Goal: Task Accomplishment & Management: Complete application form

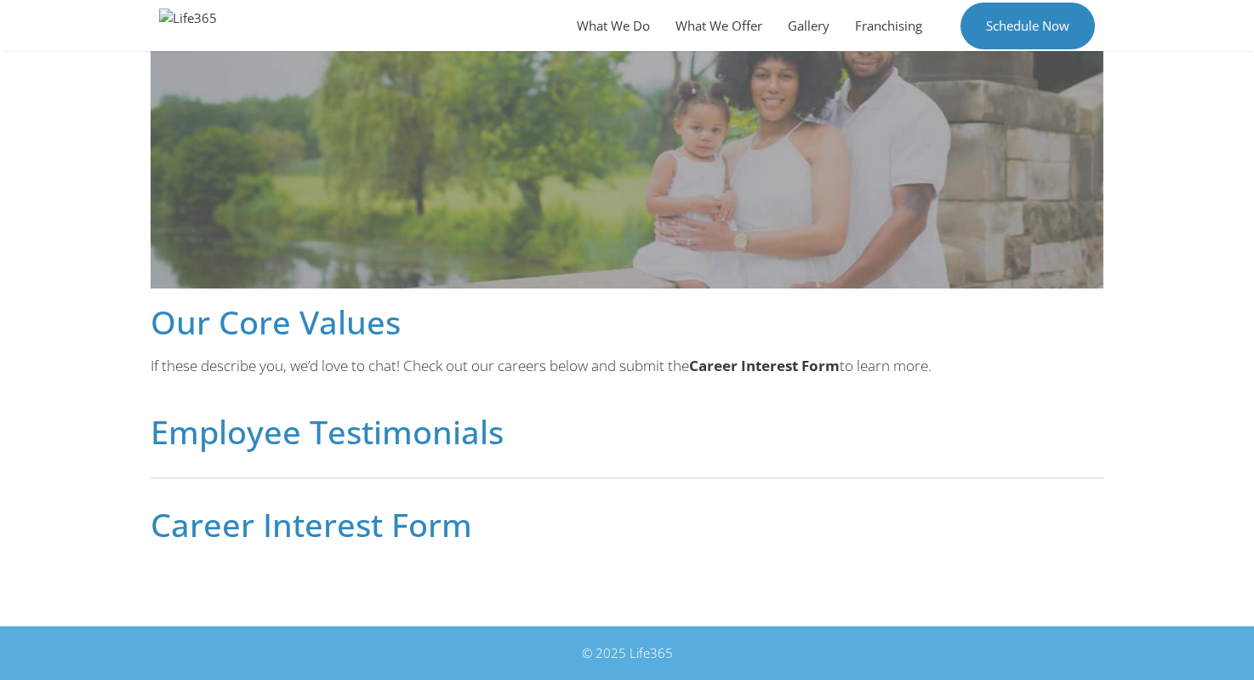
scroll to position [830, 0]
click at [266, 521] on h2 "Career Interest Form" at bounding box center [627, 524] width 953 height 32
click at [287, 508] on h2 "Career Interest Form" at bounding box center [627, 524] width 953 height 32
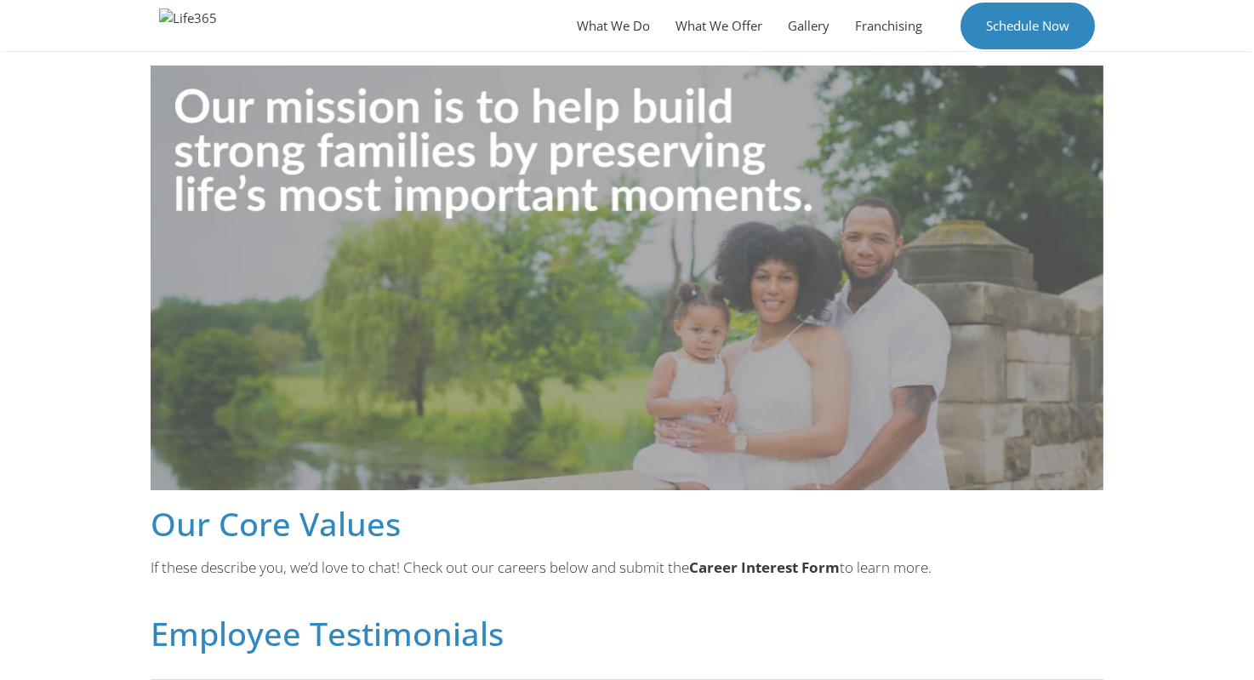
scroll to position [828, 0]
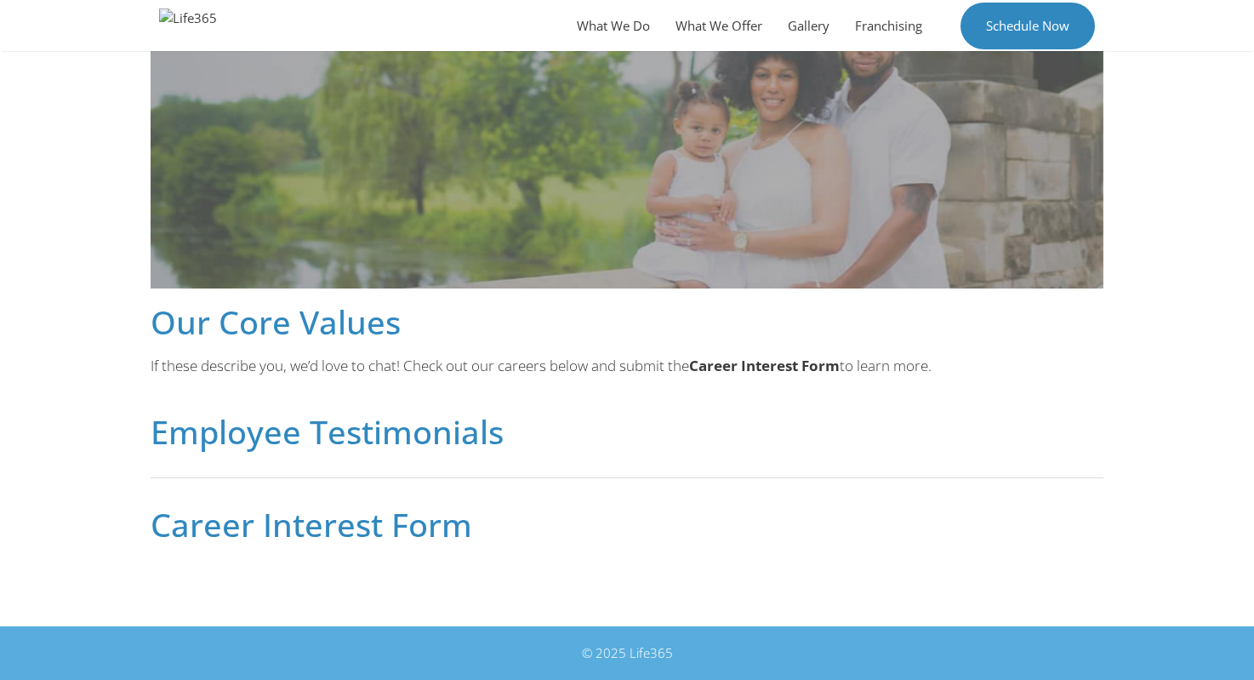
click at [794, 356] on strong "Career Interest Form" at bounding box center [764, 366] width 151 height 20
click at [794, 365] on strong "Career Interest Form" at bounding box center [764, 366] width 151 height 20
click at [374, 426] on h2 "Employee Testimonials" at bounding box center [627, 431] width 953 height 32
click at [374, 526] on h2 "Career Interest Form" at bounding box center [627, 524] width 953 height 32
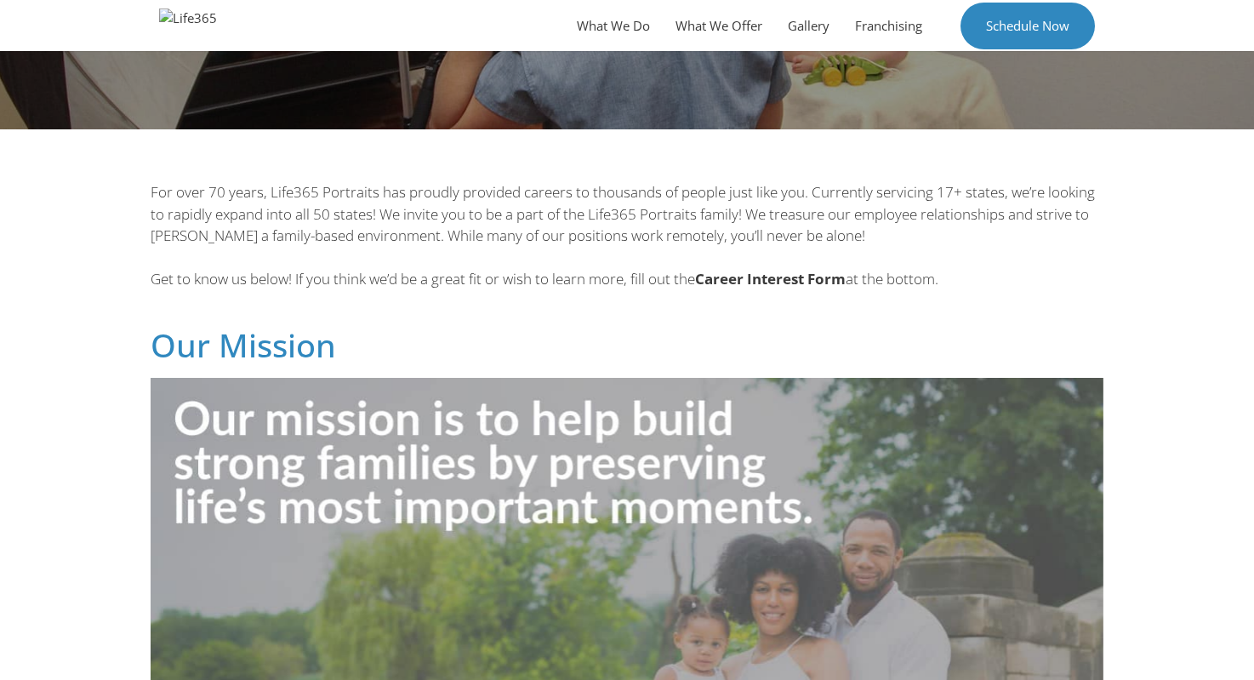
scroll to position [77, 0]
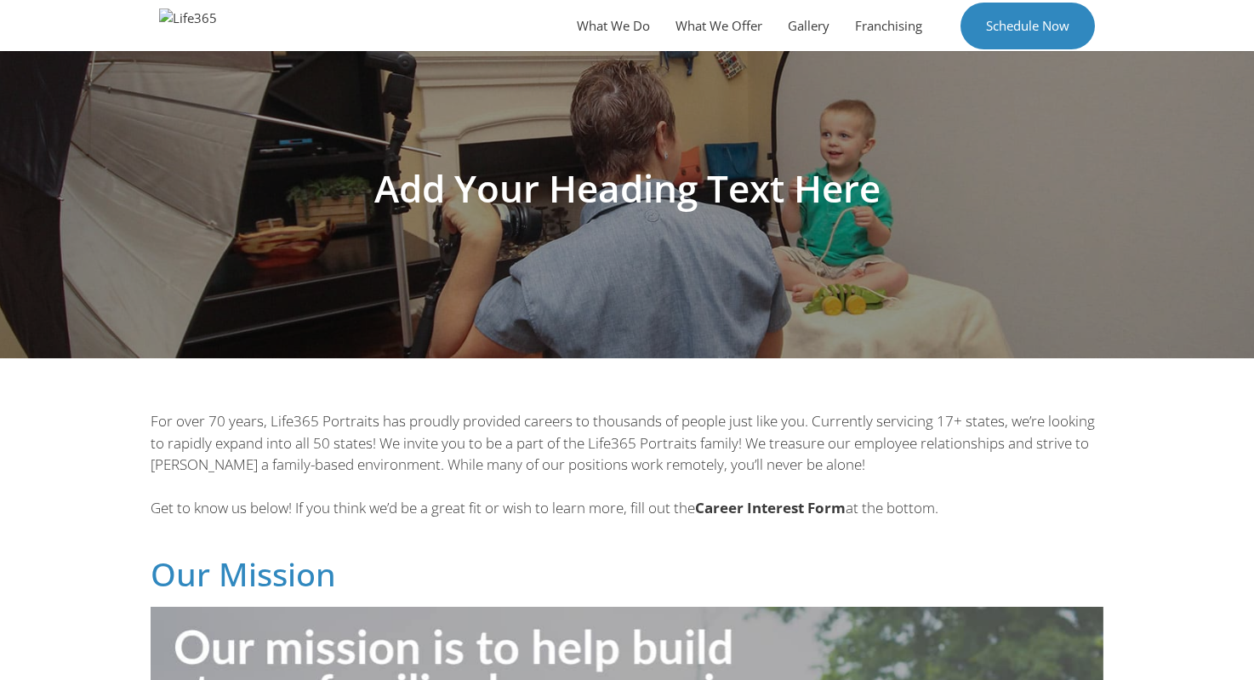
click at [781, 509] on b "Career Interest Form" at bounding box center [770, 508] width 151 height 20
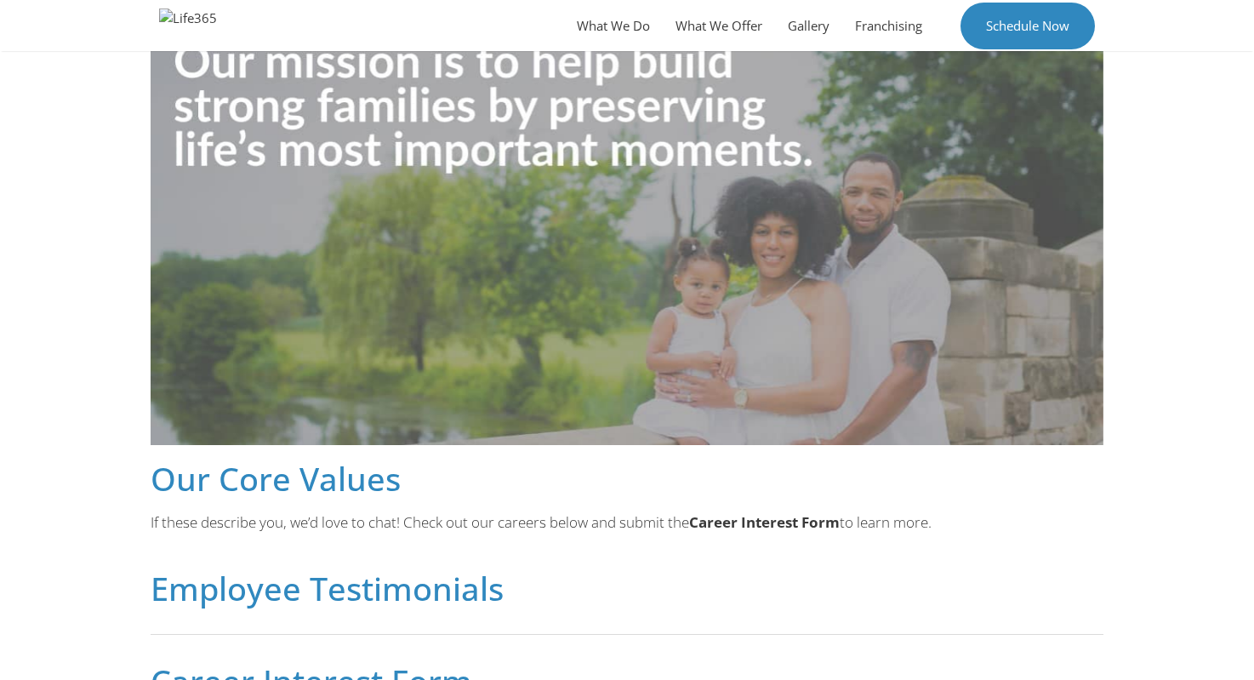
scroll to position [798, 0]
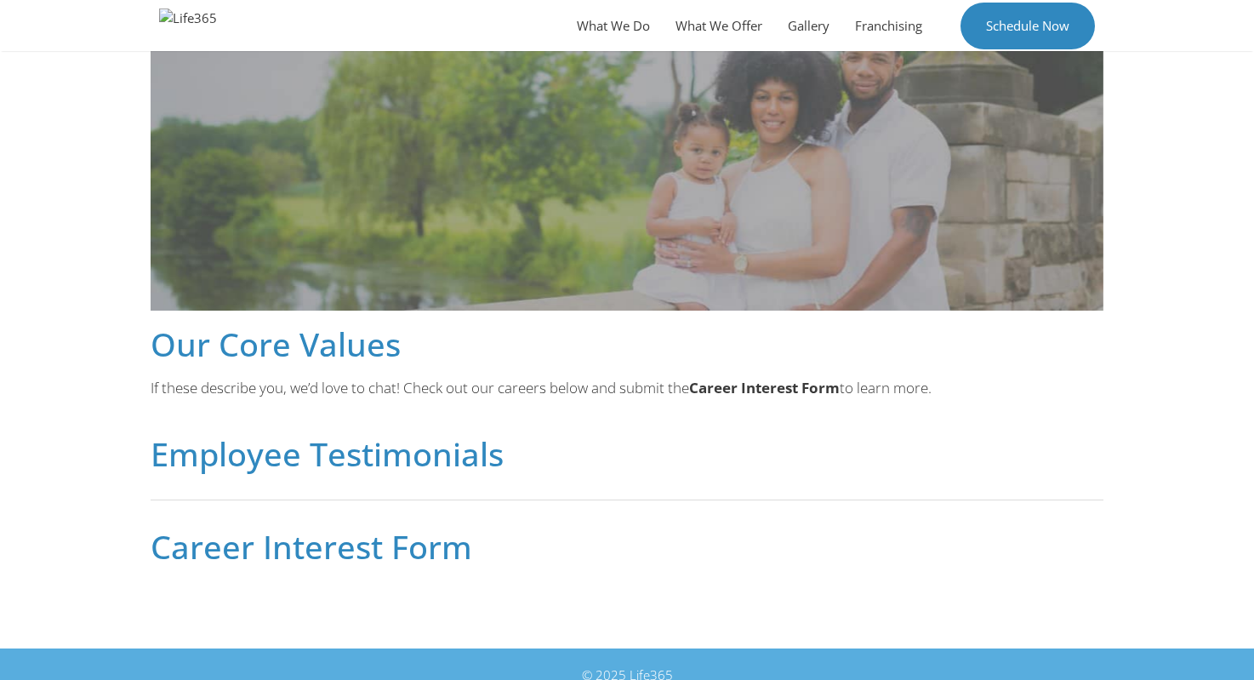
click at [244, 562] on h2 "Career Interest Form" at bounding box center [627, 546] width 953 height 32
click at [170, 549] on h2 "Career Interest Form" at bounding box center [627, 546] width 953 height 32
click at [331, 557] on h2 "Career Interest Form" at bounding box center [627, 546] width 953 height 32
drag, startPoint x: 425, startPoint y: 557, endPoint x: 441, endPoint y: 445, distance: 113.3
click at [426, 557] on h2 "Career Interest Form" at bounding box center [627, 546] width 953 height 32
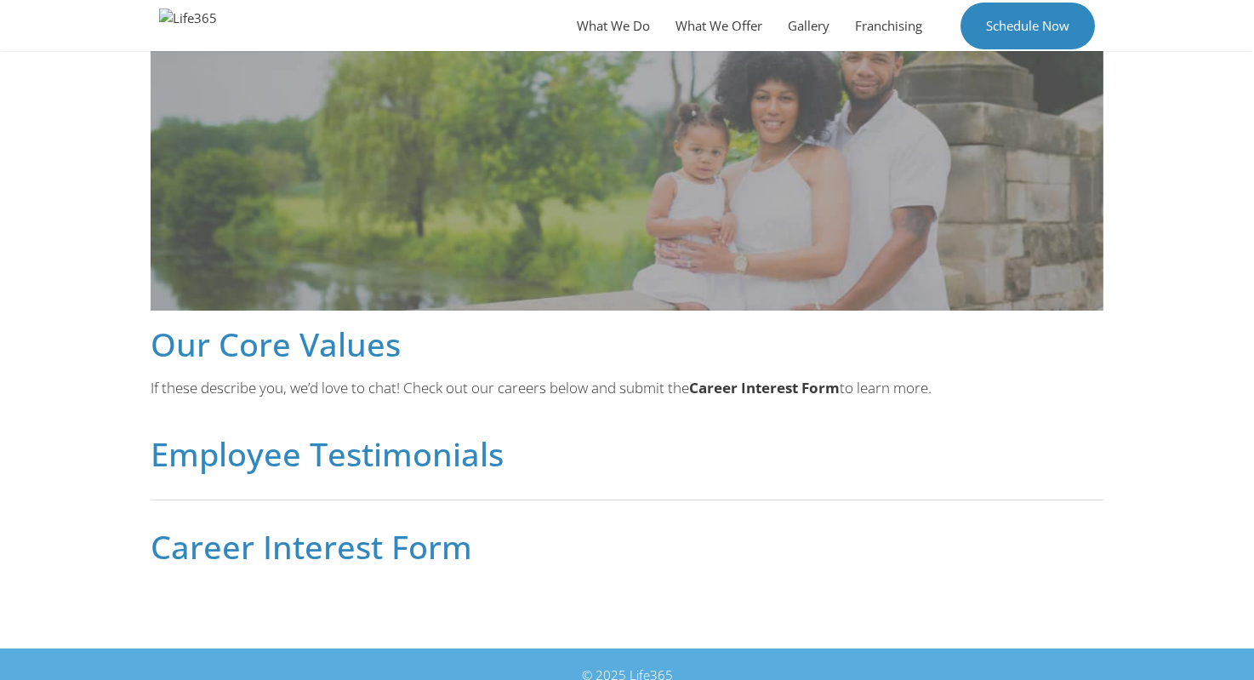
click at [441, 445] on h2 "Employee Testimonials" at bounding box center [627, 453] width 953 height 32
click at [227, 451] on h2 "Employee Testimonials" at bounding box center [627, 453] width 953 height 32
click at [226, 372] on div "For over 70 years, Life365 Portraits has proudly provided careers to thousands …" at bounding box center [627, 126] width 970 height 890
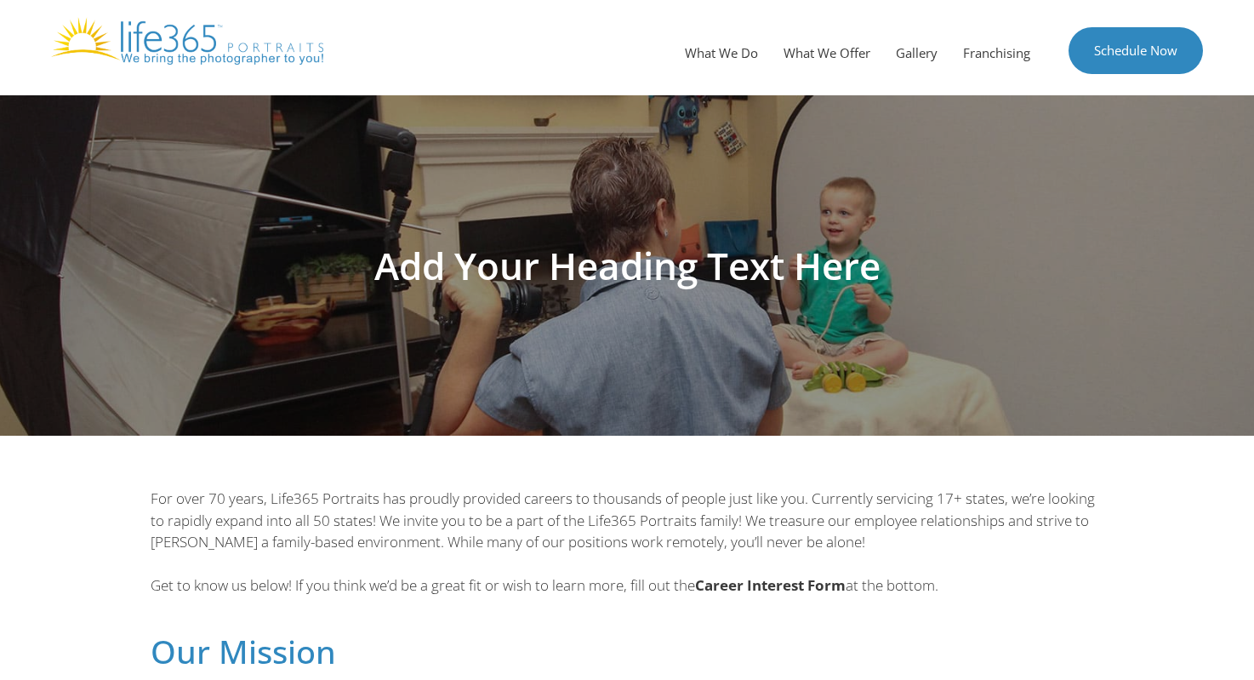
scroll to position [0, 0]
click at [627, 278] on h1 "Add Your Heading Text Here" at bounding box center [627, 265] width 953 height 37
click at [193, 58] on img at bounding box center [187, 41] width 272 height 48
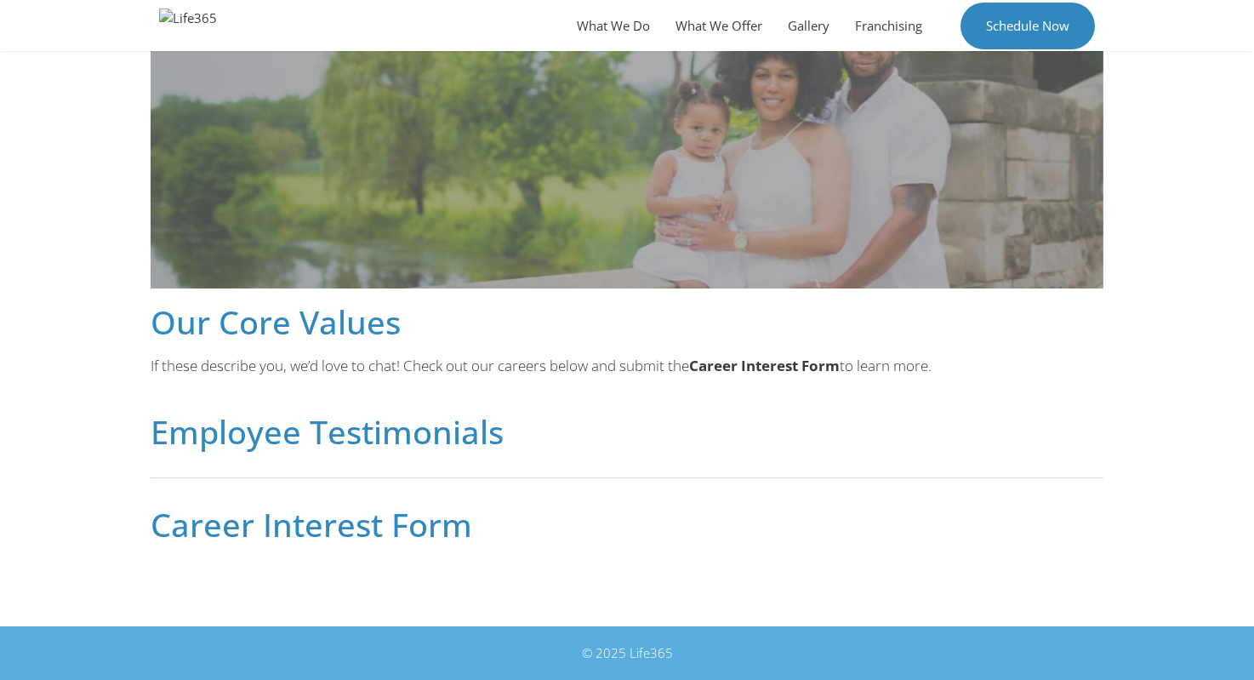
click at [260, 305] on h2 "Our Core Values" at bounding box center [627, 321] width 953 height 32
click at [260, 464] on div at bounding box center [627, 477] width 953 height 26
drag, startPoint x: 165, startPoint y: 418, endPoint x: 416, endPoint y: 416, distance: 250.9
click at [197, 418] on h2 "Employee Testimonials" at bounding box center [627, 431] width 953 height 32
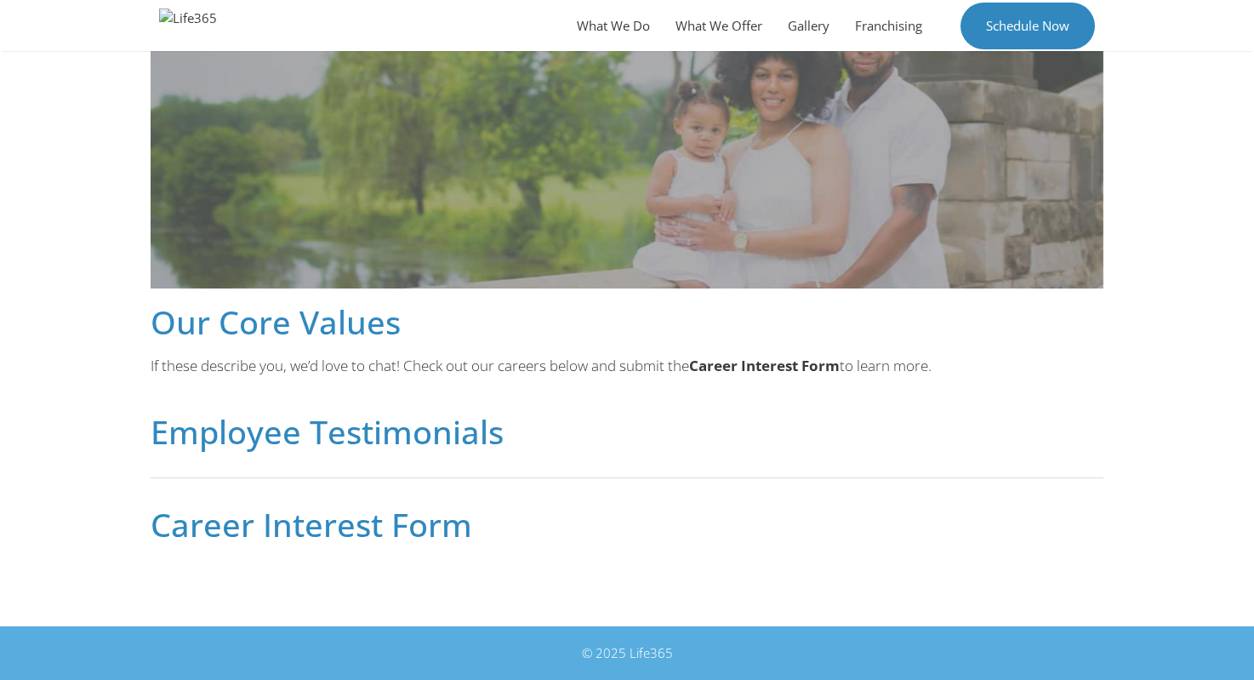
click at [437, 416] on h2 "Employee Testimonials" at bounding box center [627, 431] width 953 height 32
drag, startPoint x: 591, startPoint y: 386, endPoint x: 697, endPoint y: 336, distance: 116.8
click at [591, 415] on h2 "Employee Testimonials" at bounding box center [627, 431] width 953 height 32
click at [697, 355] on p "If these describe you, we’d love to chat! Check out our careers below and submi…" at bounding box center [627, 366] width 953 height 22
click at [743, 356] on strong "Career Interest Form" at bounding box center [764, 366] width 151 height 20
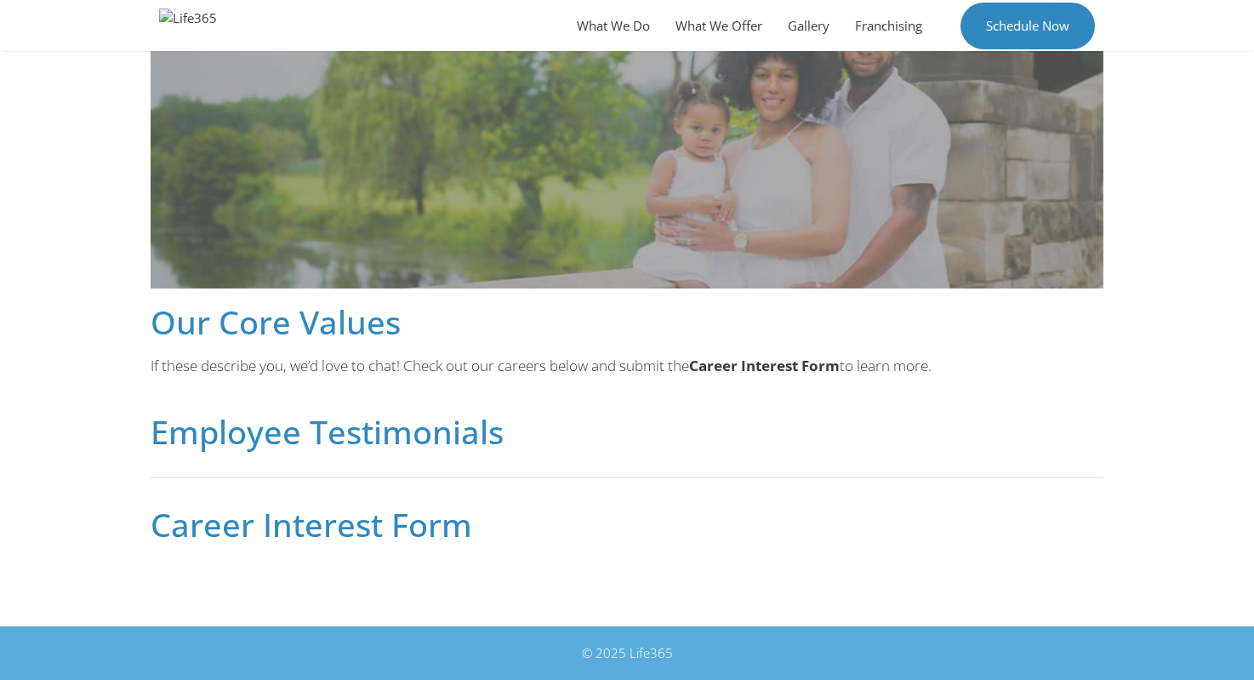
click at [265, 508] on h2 "Career Interest Form" at bounding box center [627, 524] width 953 height 32
